Goal: Task Accomplishment & Management: Manage account settings

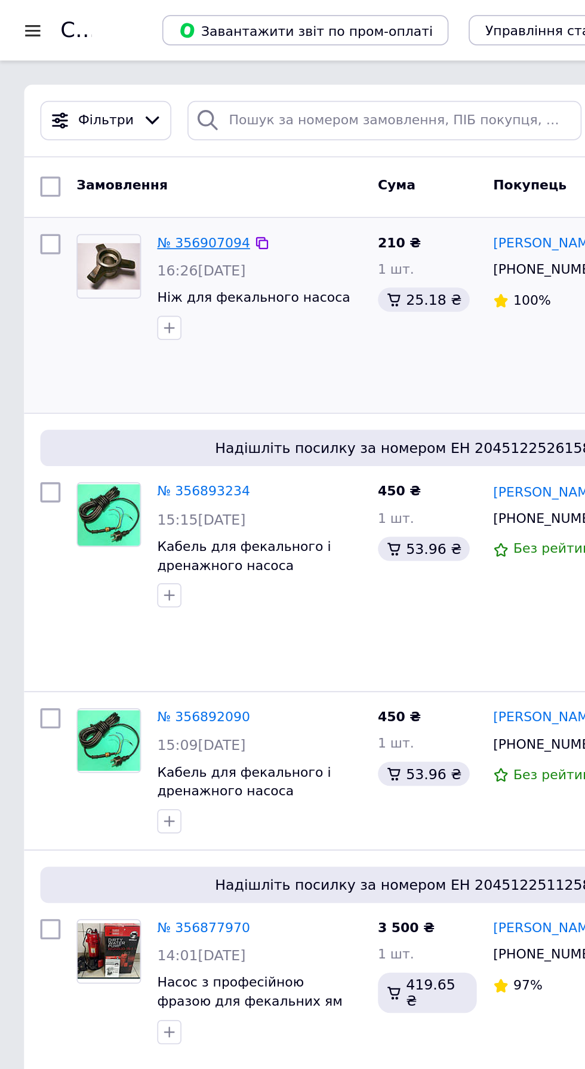
click at [113, 142] on link "№ 356907094" at bounding box center [120, 143] width 55 height 9
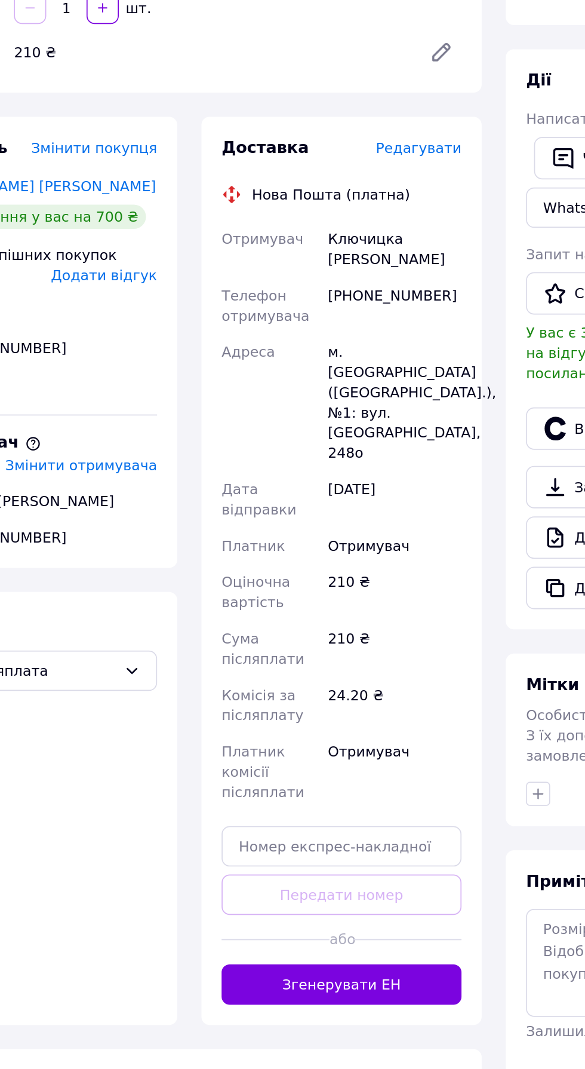
click at [342, 298] on span "Редагувати" at bounding box center [323, 298] width 51 height 10
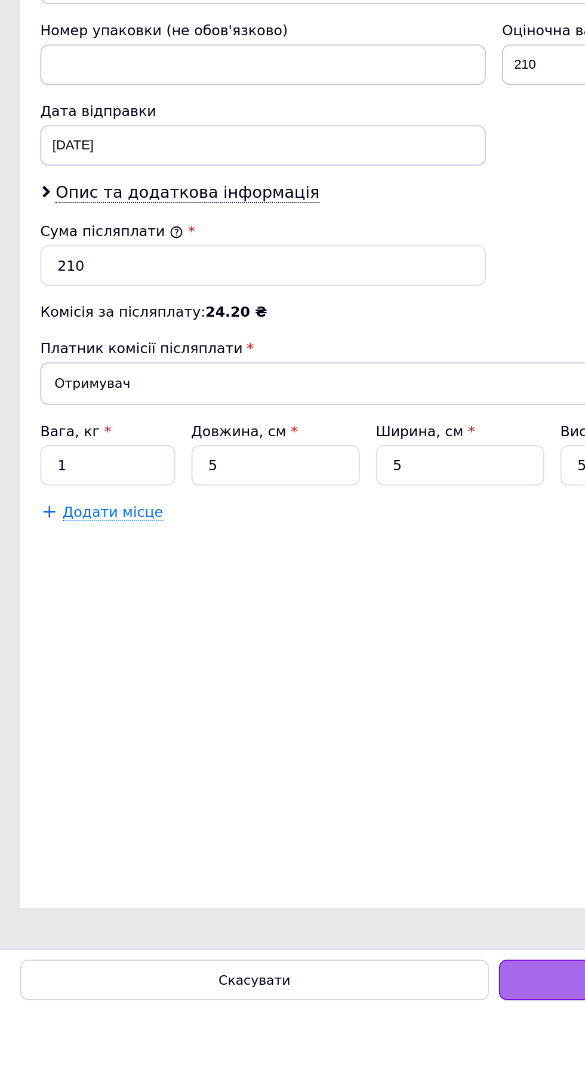
click at [333, 1063] on div "Зберегти" at bounding box center [435, 1051] width 278 height 24
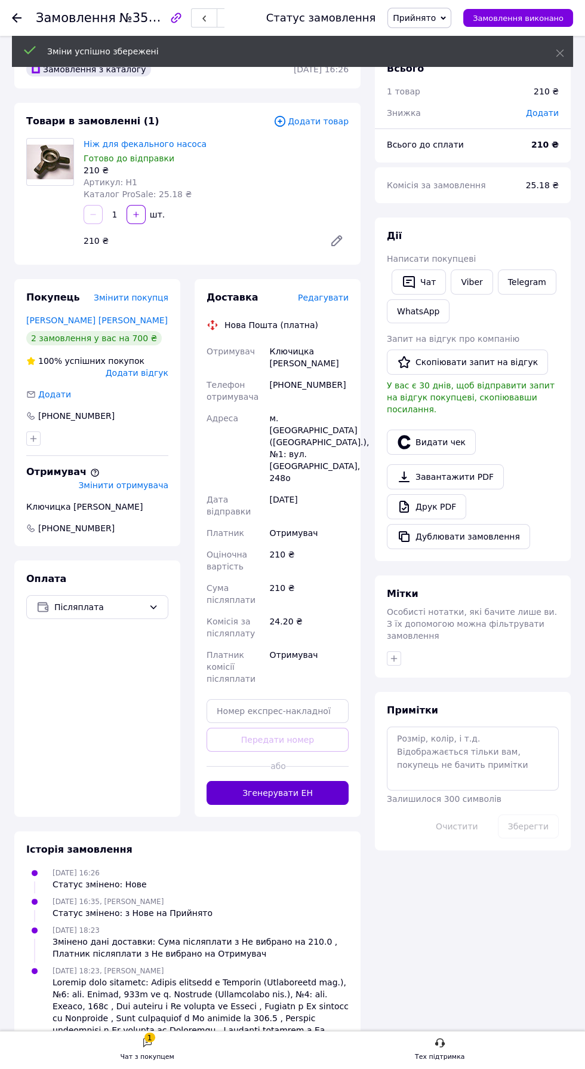
click at [316, 781] on button "Згенерувати ЕН" at bounding box center [278, 793] width 142 height 24
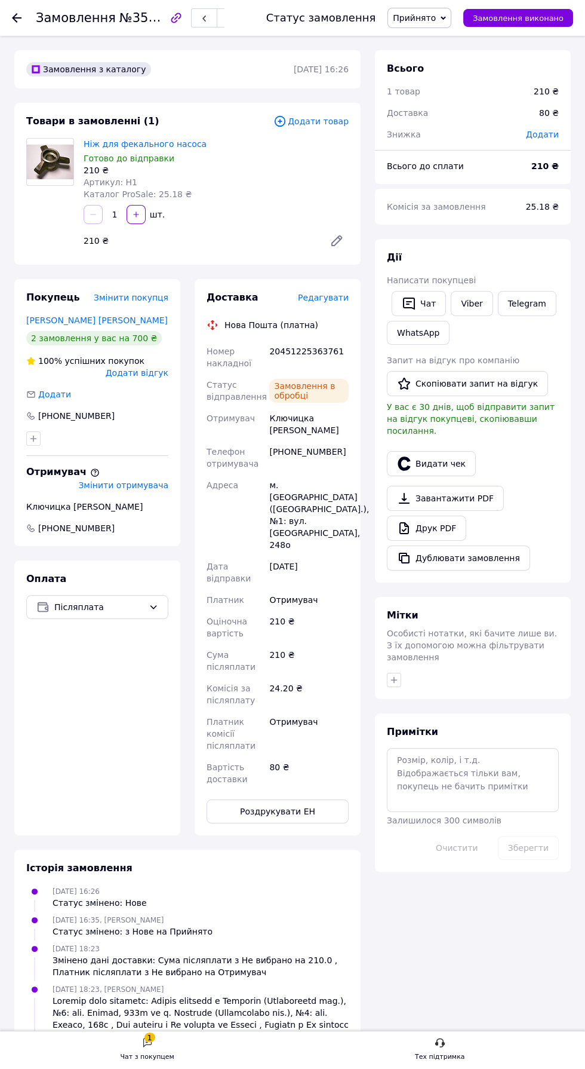
scroll to position [16, 0]
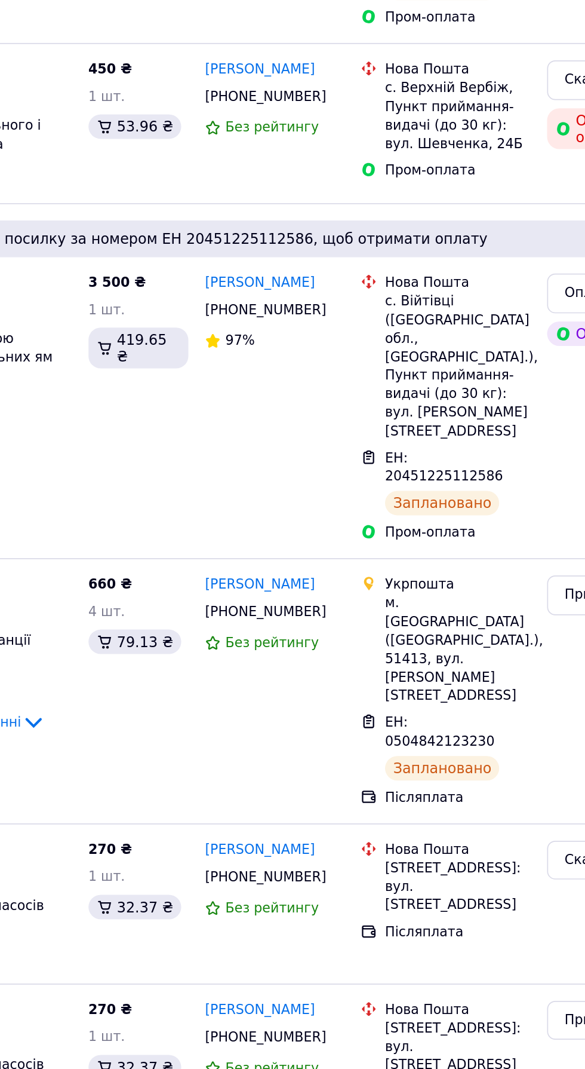
scroll to position [211, 0]
